Goal: Task Accomplishment & Management: Manage account settings

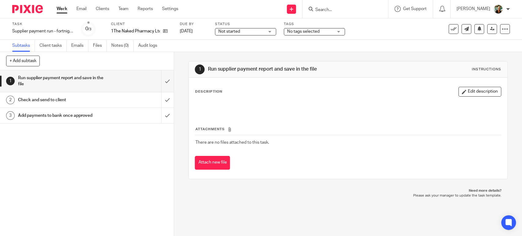
click at [245, 32] on span "Not started" at bounding box center [241, 31] width 46 height 6
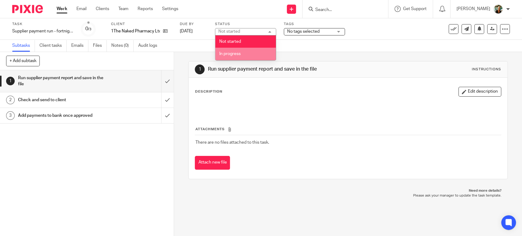
click at [246, 56] on li "In progress" at bounding box center [245, 54] width 61 height 13
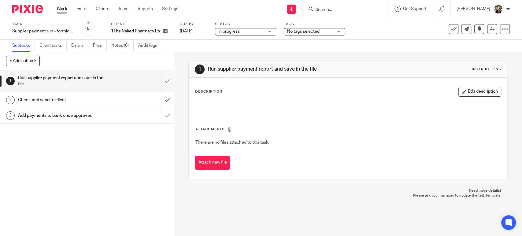
click at [309, 30] on span "No tags selected" at bounding box center [303, 31] width 32 height 4
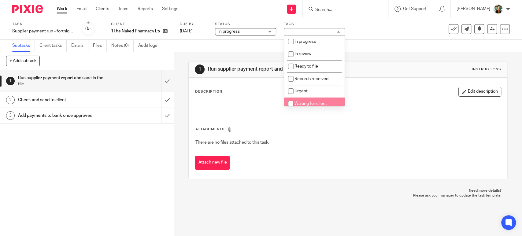
click at [302, 104] on span "Waiting for client" at bounding box center [311, 104] width 32 height 4
checkbox input "true"
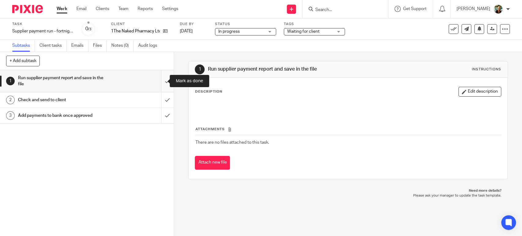
click at [155, 78] on input "submit" at bounding box center [87, 81] width 174 height 22
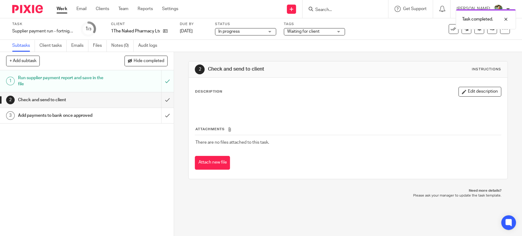
click at [61, 7] on link "Work" at bounding box center [62, 9] width 11 height 6
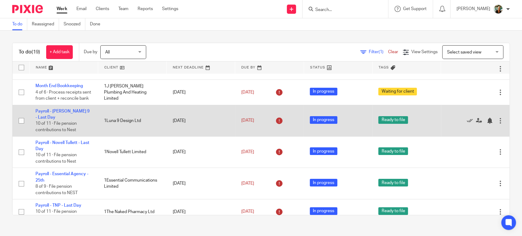
scroll to position [38, 0]
